Goal: Transaction & Acquisition: Purchase product/service

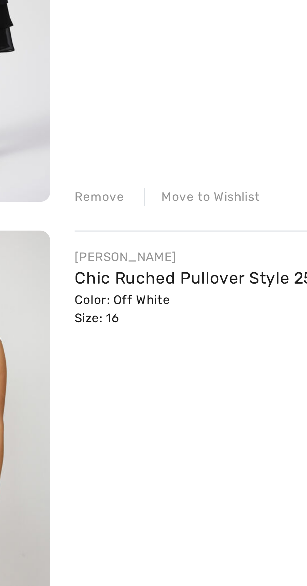
click at [91, 213] on div "Remove" at bounding box center [93, 213] width 15 height 6
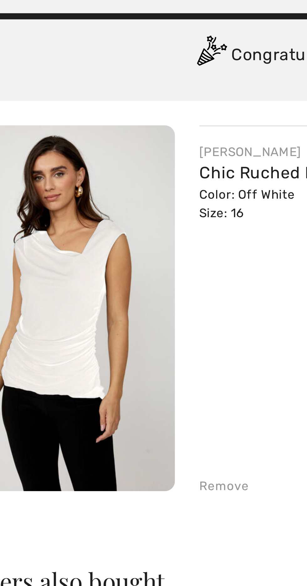
click at [93, 215] on div "Remove" at bounding box center [93, 213] width 15 height 6
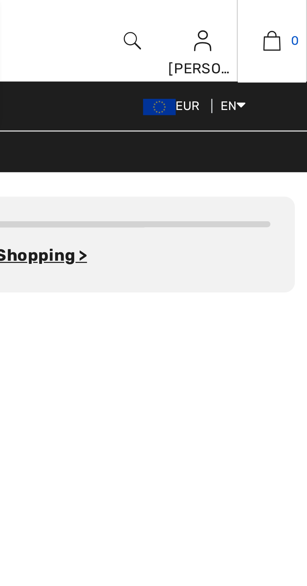
click at [290, 15] on link "0" at bounding box center [296, 13] width 21 height 8
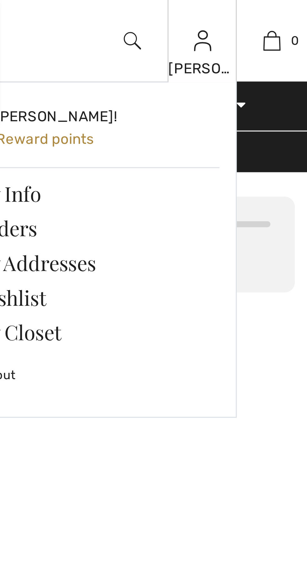
click at [273, 16] on img at bounding box center [274, 13] width 5 height 8
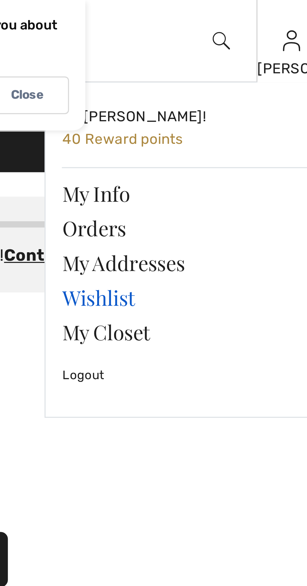
click at [221, 90] on link "Wishlist" at bounding box center [242, 91] width 76 height 11
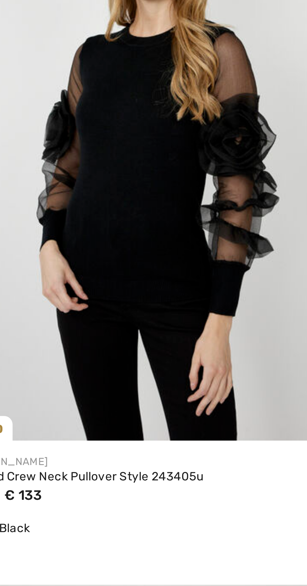
scroll to position [381, 0]
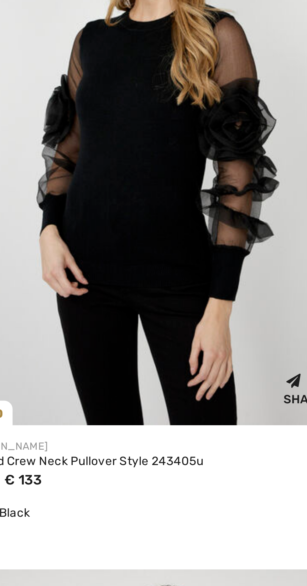
click at [239, 454] on div "Share" at bounding box center [228, 460] width 140 height 17
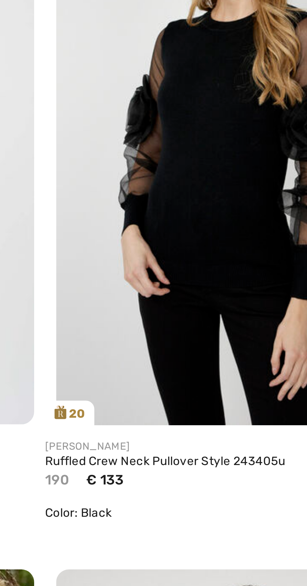
click at [211, 440] on img at bounding box center [228, 367] width 141 height 211
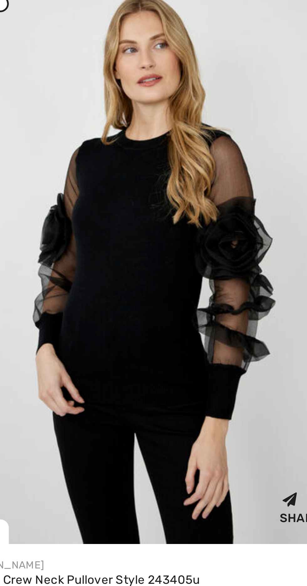
click at [232, 411] on img at bounding box center [228, 367] width 141 height 211
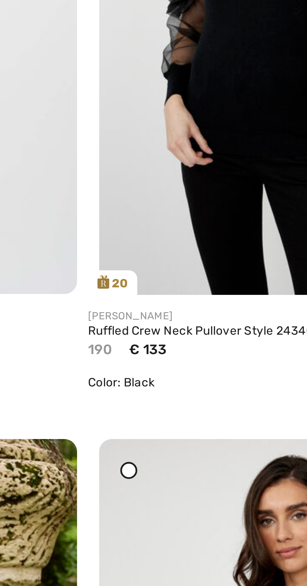
click at [174, 496] on span "€ 133" at bounding box center [176, 494] width 14 height 6
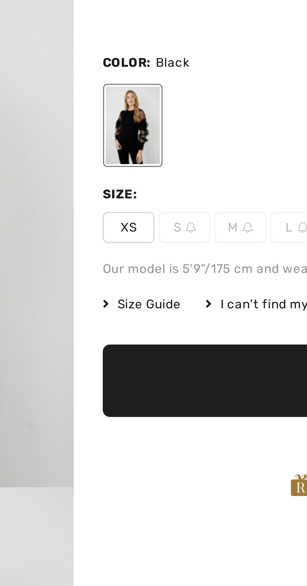
scroll to position [1, 0]
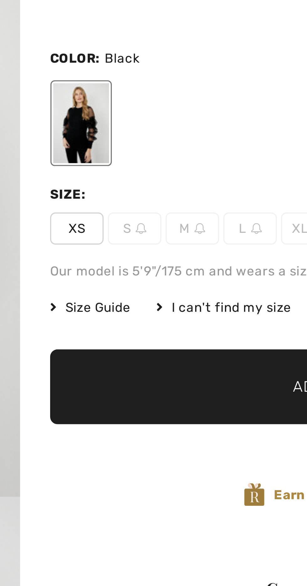
click at [147, 161] on span "Size Guide" at bounding box center [140, 161] width 23 height 6
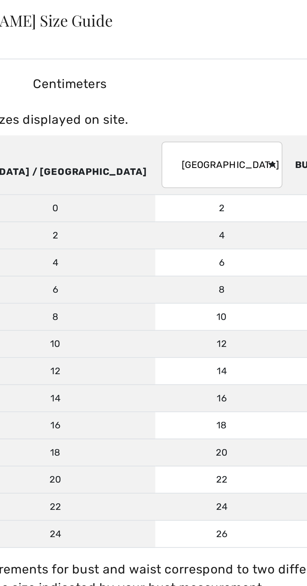
click at [161, 240] on select "[GEOGRAPHIC_DATA] [GEOGRAPHIC_DATA] [GEOGRAPHIC_DATA] [GEOGRAPHIC_DATA] [GEOGRA…" at bounding box center [179, 237] width 49 height 19
select select "de"
click at [155, 228] on select "[GEOGRAPHIC_DATA] [GEOGRAPHIC_DATA] [GEOGRAPHIC_DATA] [GEOGRAPHIC_DATA] [GEOGRA…" at bounding box center [179, 237] width 49 height 19
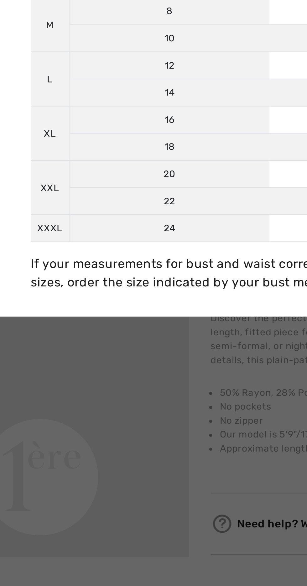
click at [143, 476] on div at bounding box center [153, 293] width 307 height 586
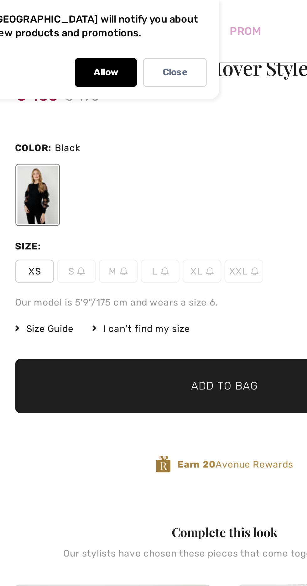
scroll to position [29, 0]
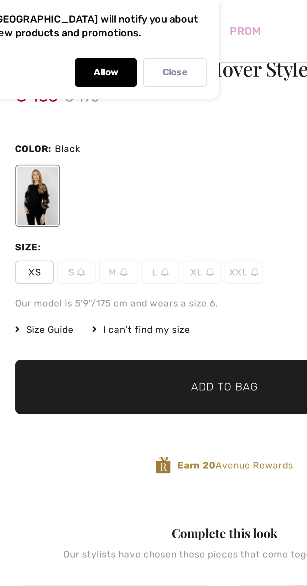
click at [191, 28] on p "Close" at bounding box center [194, 29] width 10 height 5
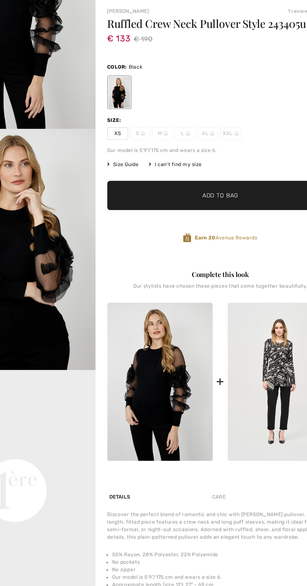
scroll to position [71, 0]
